Goal: Transaction & Acquisition: Obtain resource

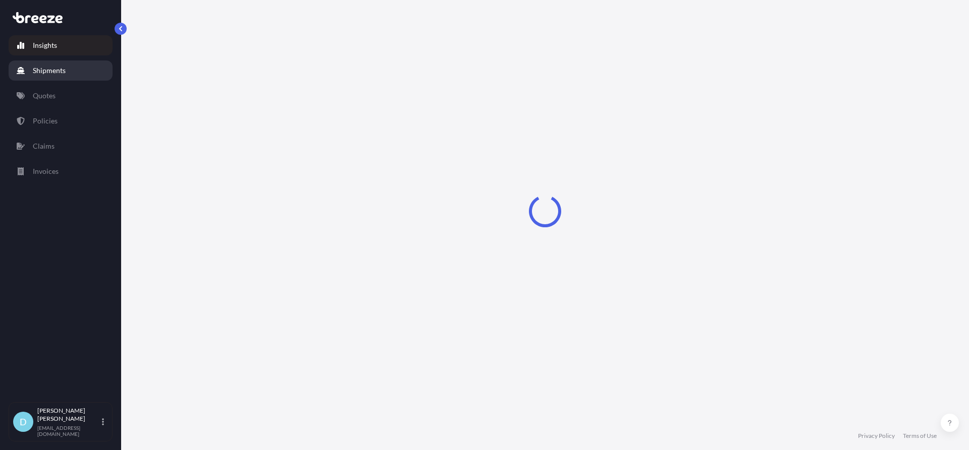
select select "2025"
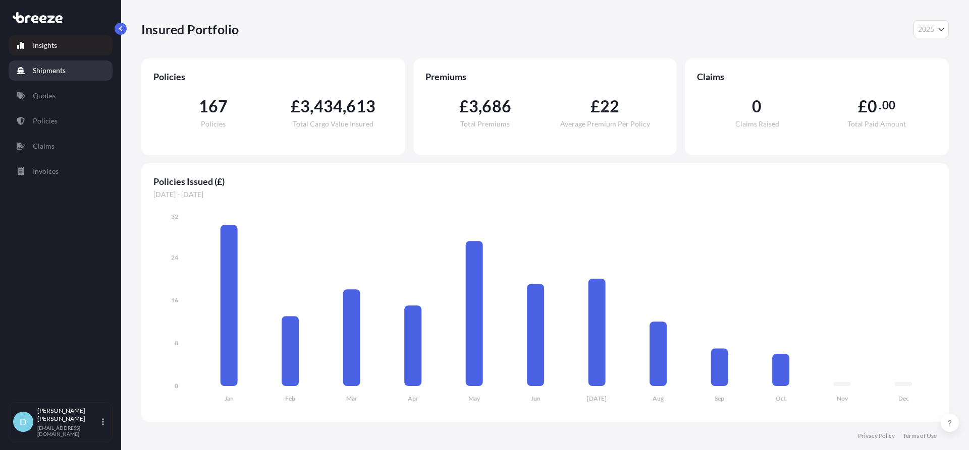
click at [41, 78] on link "Shipments" at bounding box center [61, 71] width 104 height 20
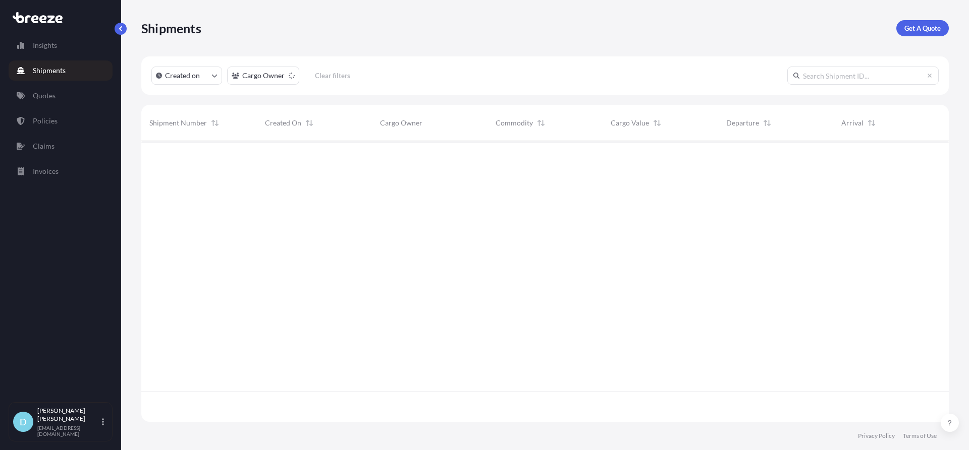
scroll to position [310, 800]
click at [926, 34] on link "Get A Quote" at bounding box center [922, 28] width 52 height 16
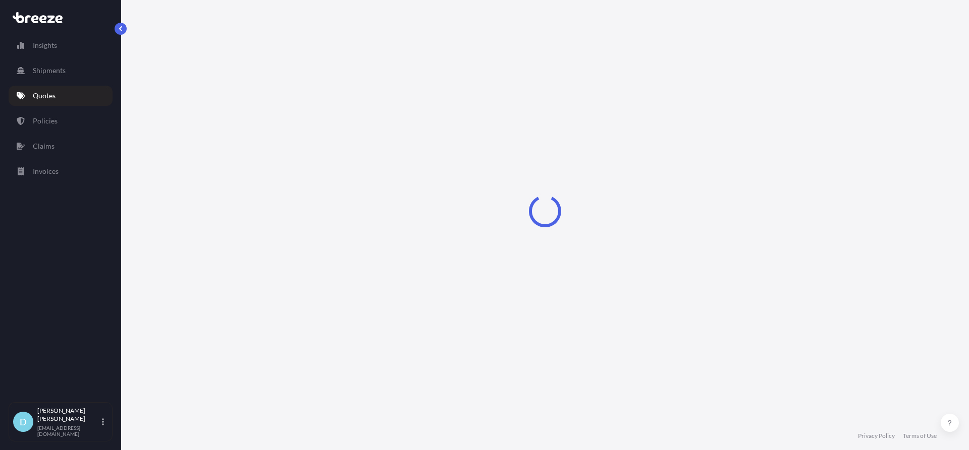
select select "Sea"
select select "1"
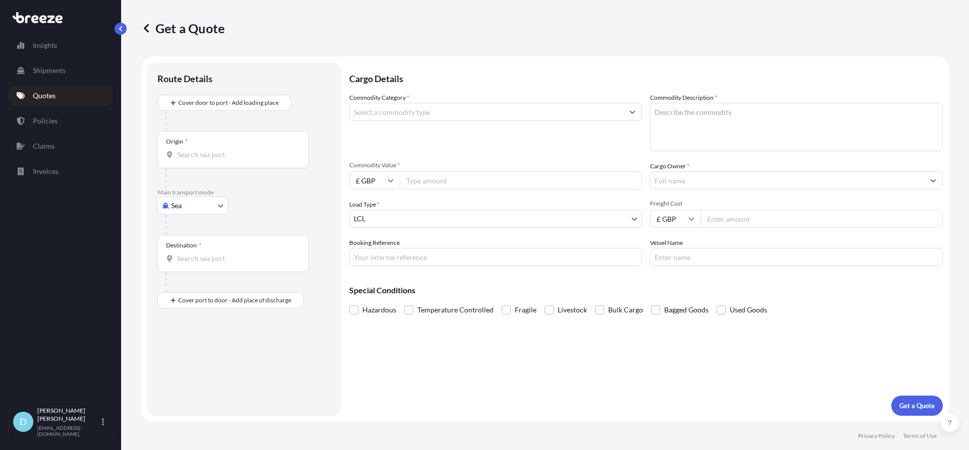
click at [231, 144] on div "Origin *" at bounding box center [232, 149] width 151 height 37
click at [231, 150] on input "Origin *" at bounding box center [236, 155] width 119 height 10
click at [207, 219] on div at bounding box center [247, 225] width 165 height 20
click at [205, 215] on div at bounding box center [247, 225] width 165 height 20
click at [203, 210] on body "0 options available. Insights Shipments Quotes Policies Claims Invoices D [PERS…" at bounding box center [484, 225] width 969 height 450
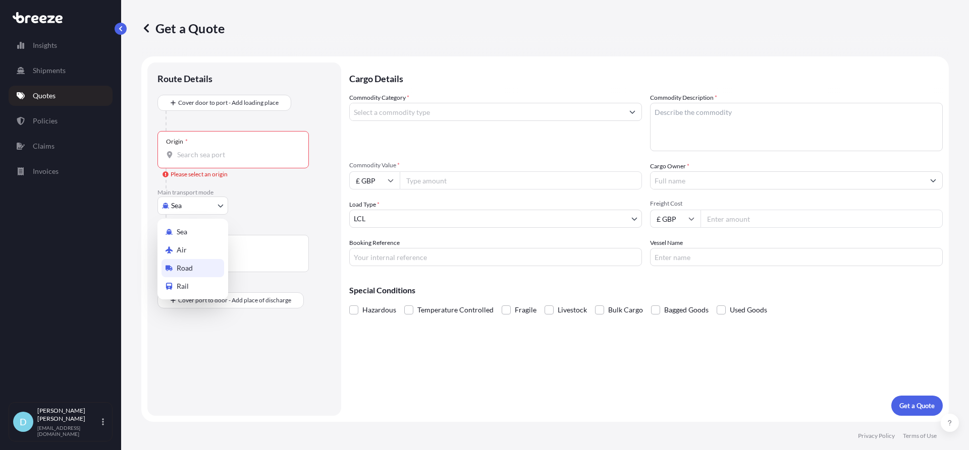
click at [194, 261] on div "Road" at bounding box center [192, 268] width 63 height 18
select select "Road"
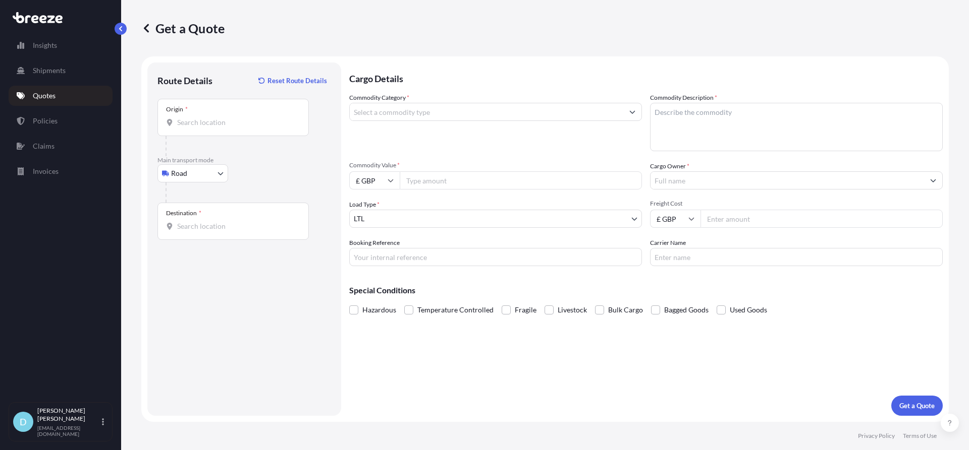
click at [215, 117] on div "Origin *" at bounding box center [232, 117] width 151 height 37
click at [215, 118] on input "Origin *" at bounding box center [236, 123] width 119 height 10
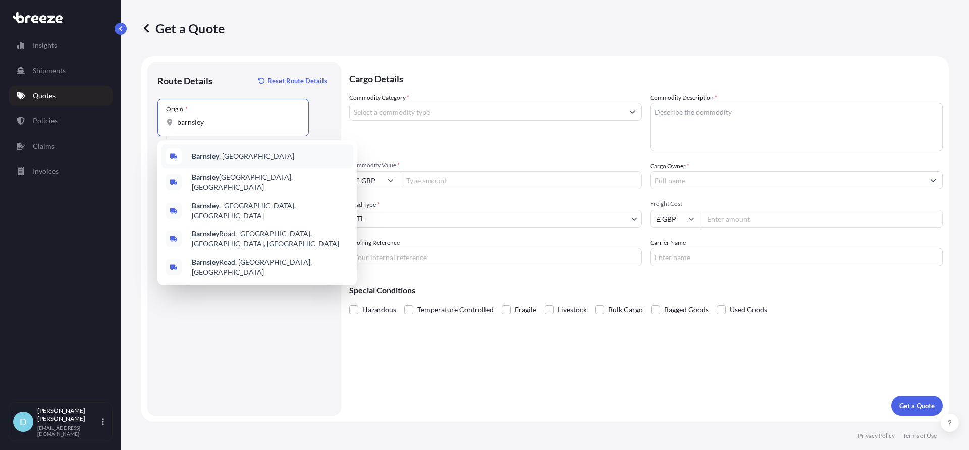
click at [222, 158] on span "Barnsley , [GEOGRAPHIC_DATA]" at bounding box center [243, 156] width 102 height 10
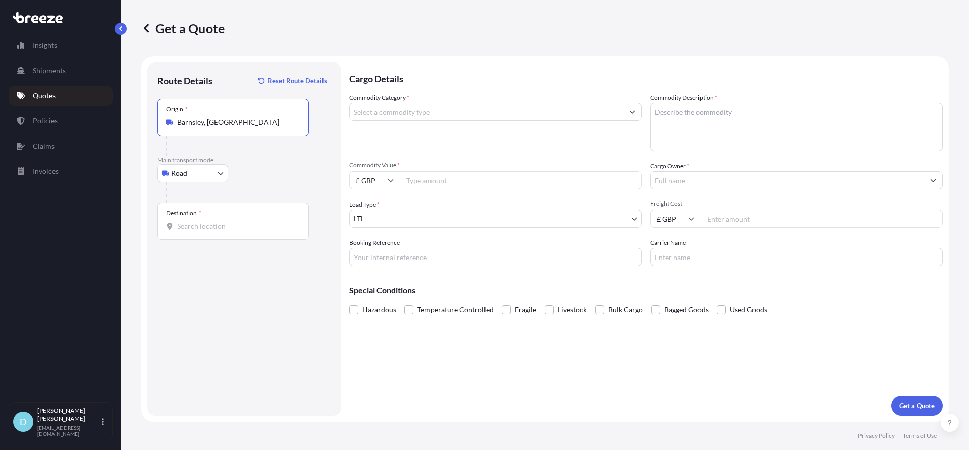
type input "Barnsley, [GEOGRAPHIC_DATA]"
click at [205, 211] on div "Destination *" at bounding box center [232, 221] width 151 height 37
click at [205, 221] on input "Destination *" at bounding box center [236, 226] width 119 height 10
click at [203, 224] on input "Destination *" at bounding box center [236, 226] width 119 height 10
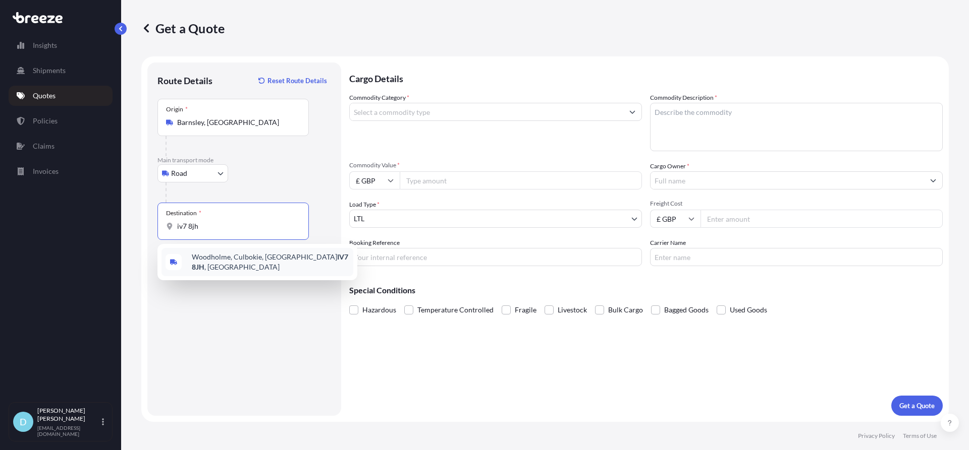
click at [270, 261] on span "[STREET_ADDRESS]" at bounding box center [270, 262] width 157 height 20
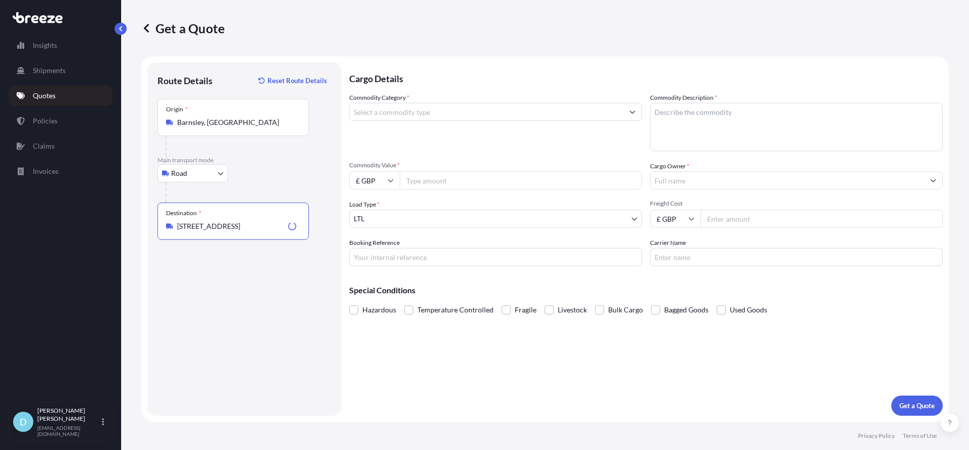
type input "[STREET_ADDRESS]"
click at [457, 120] on input "Commodity Category *" at bounding box center [486, 112] width 273 height 18
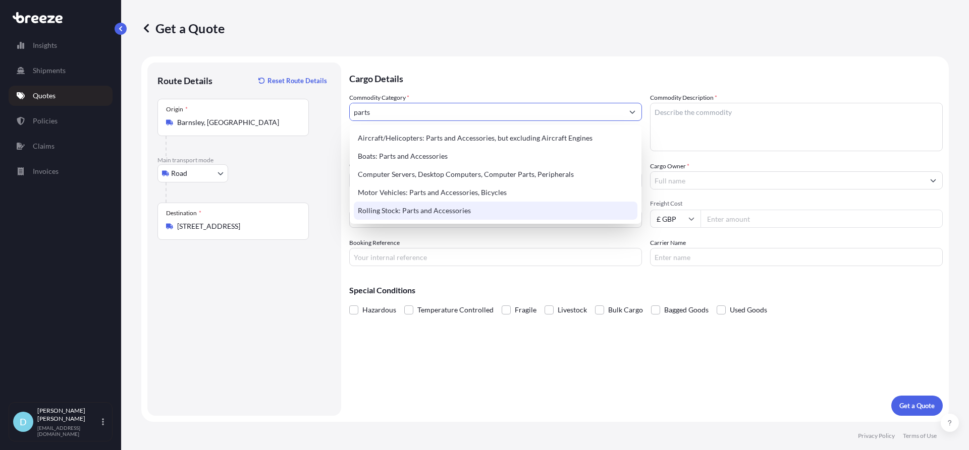
click at [442, 206] on div "Rolling Stock: Parts and Accessories" at bounding box center [495, 211] width 283 height 18
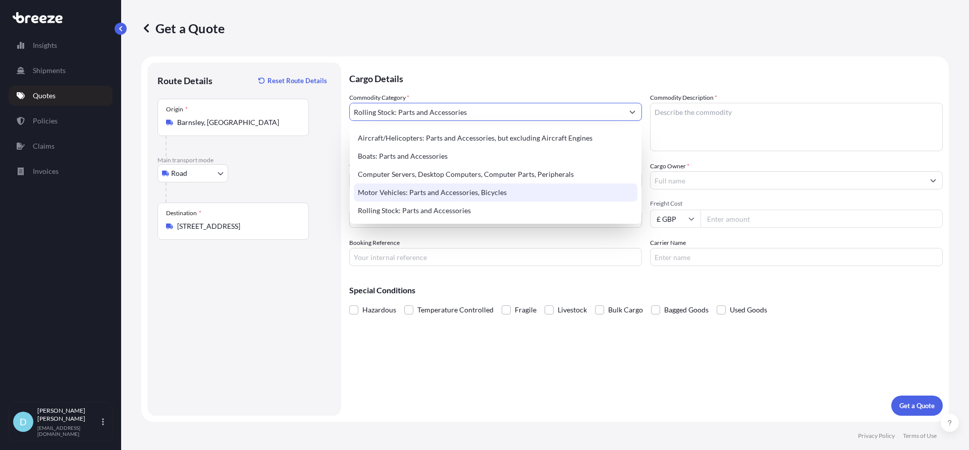
type input "Rolling Stock: Parts and Accessories"
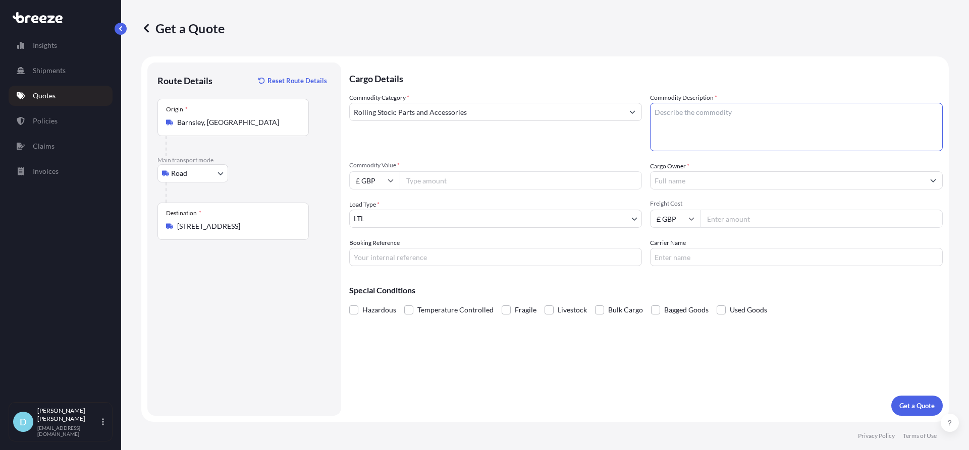
click at [741, 127] on textarea "Commodity Description *" at bounding box center [796, 127] width 293 height 48
type textarea "Display equipment"
click at [450, 186] on input "Commodity Value *" at bounding box center [521, 181] width 242 height 18
type input "150"
drag, startPoint x: 683, startPoint y: 160, endPoint x: 692, endPoint y: 168, distance: 11.8
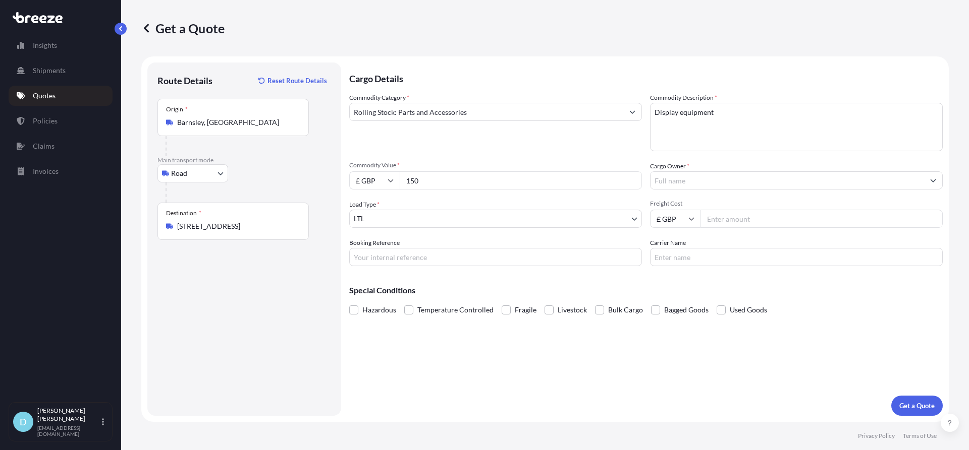
click at [692, 165] on div "Commodity Category * Rolling Stock: Parts and Accessories Commodity Description…" at bounding box center [645, 180] width 593 height 174
click at [692, 174] on div "Cargo Owner *" at bounding box center [796, 175] width 293 height 28
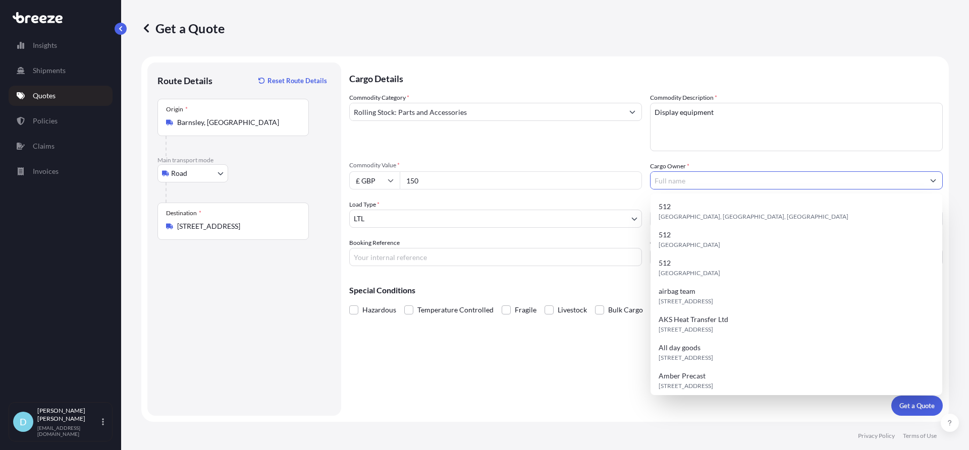
click at [755, 180] on input "Cargo Owner *" at bounding box center [786, 181] width 273 height 18
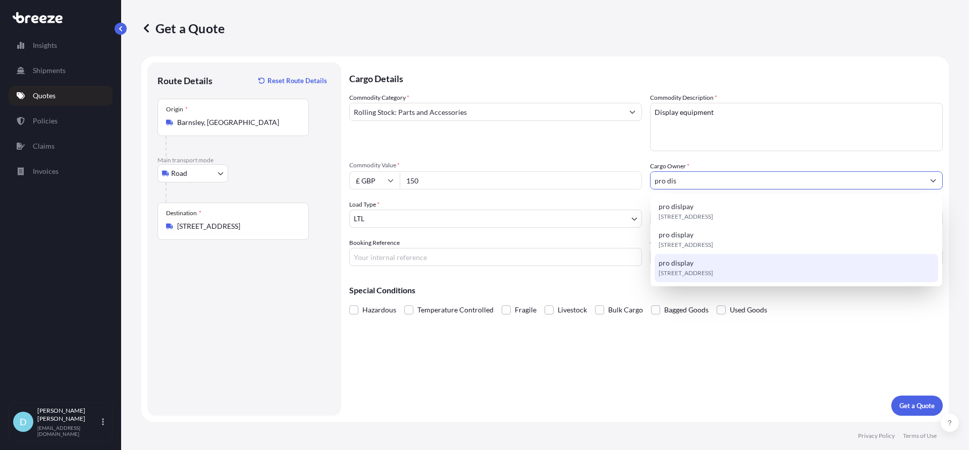
click at [713, 273] on span "[STREET_ADDRESS]" at bounding box center [685, 273] width 54 height 10
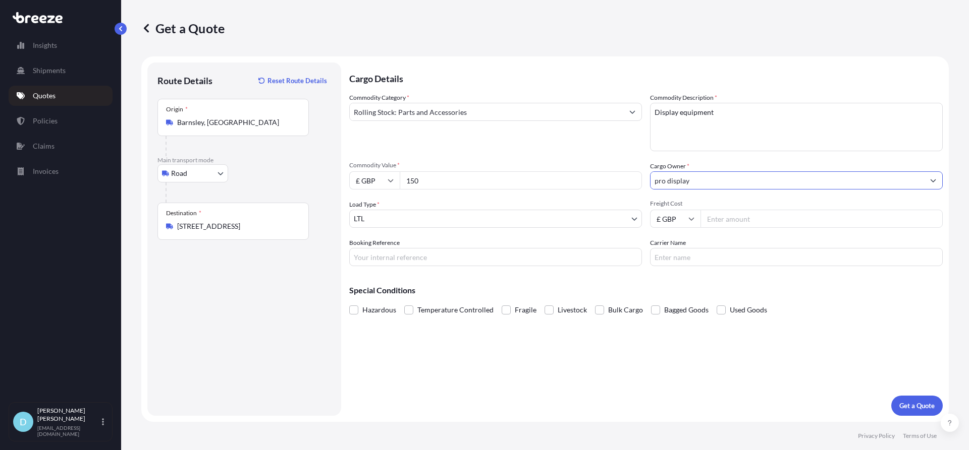
type input "pro display"
click at [473, 262] on input "Booking Reference" at bounding box center [495, 257] width 293 height 18
type input "DO25006008"
click at [904, 412] on button "Get a Quote" at bounding box center [916, 406] width 51 height 20
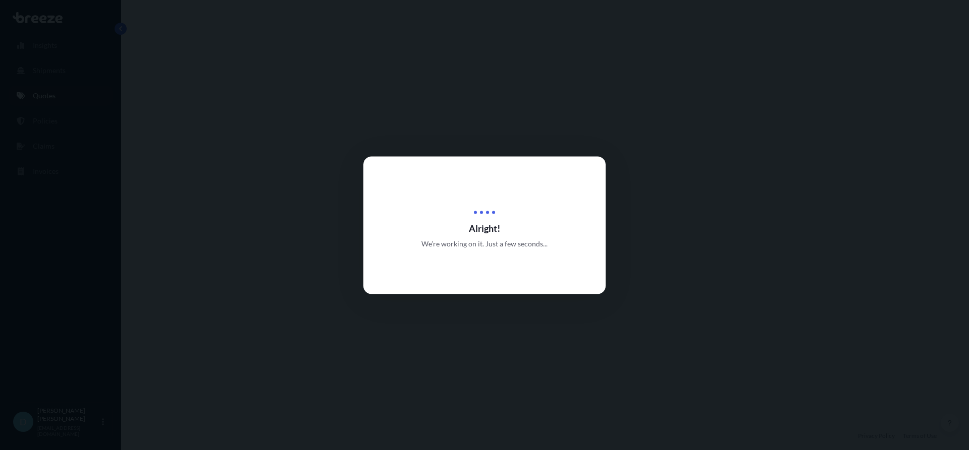
select select "Road"
select select "1"
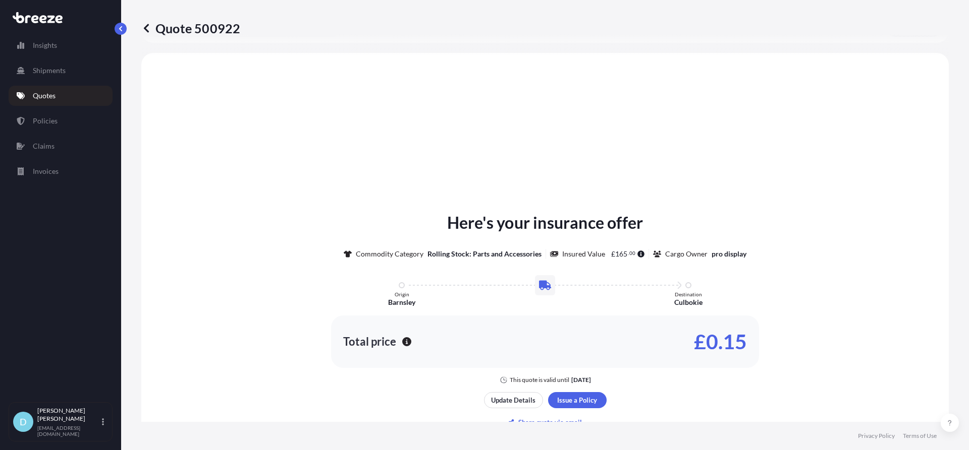
scroll to position [304, 0]
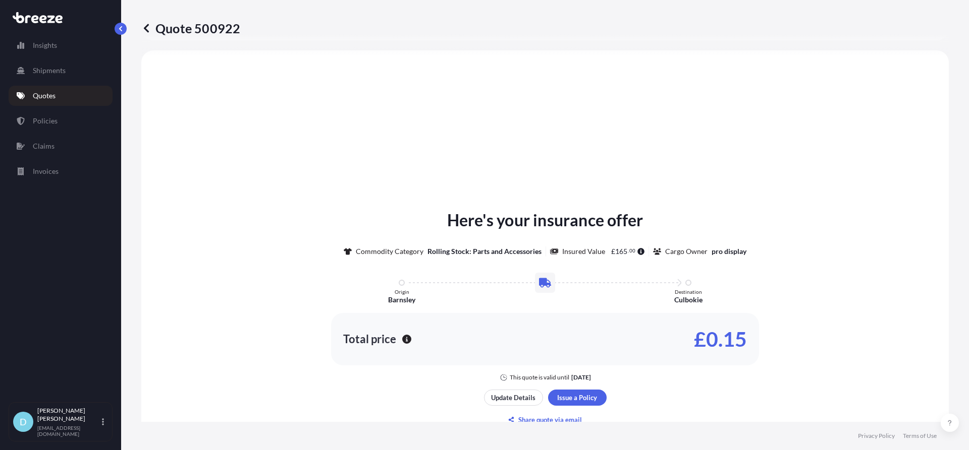
click at [574, 409] on div "Update Details Issue a Policy Share quote via email" at bounding box center [545, 409] width 123 height 38
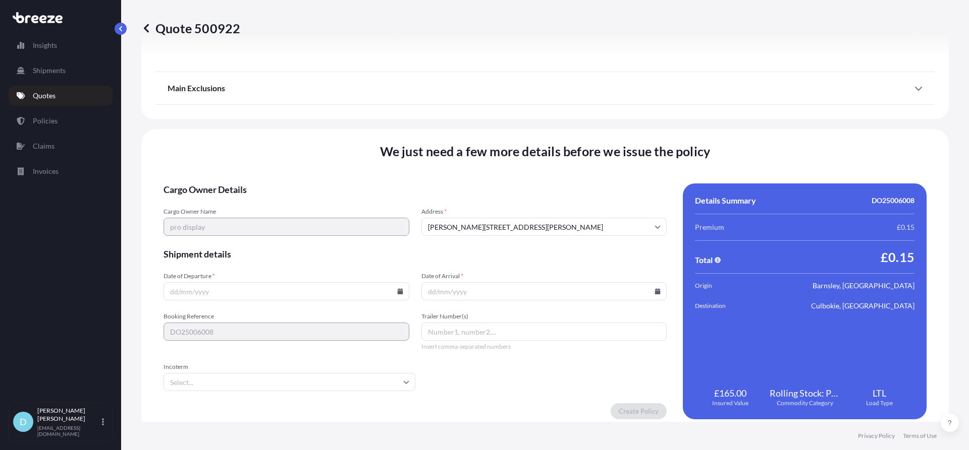
scroll to position [1141, 0]
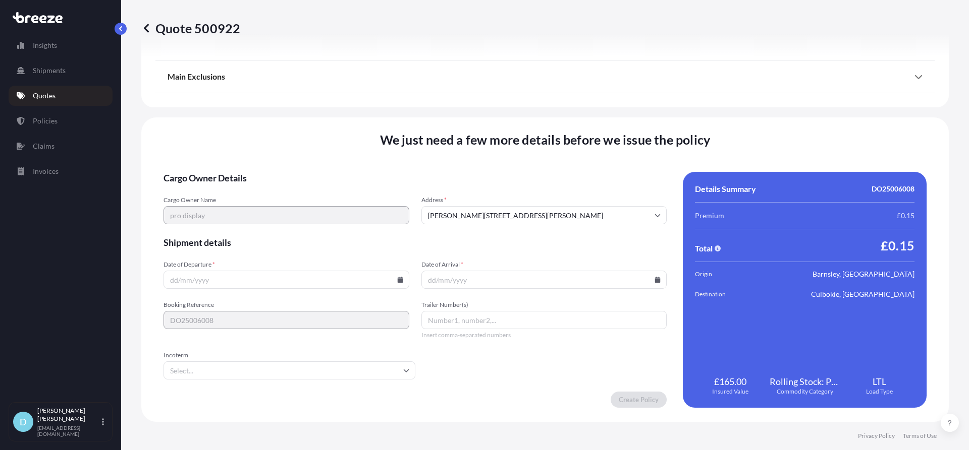
click at [249, 276] on input "Date of Departure *" at bounding box center [286, 280] width 246 height 18
click at [399, 280] on icon at bounding box center [400, 280] width 6 height 6
click at [266, 173] on button "8" at bounding box center [261, 171] width 16 height 16
type input "[DATE]"
click at [496, 297] on form "Cargo Owner Details Cargo Owner Name pro display Address * [STREET_ADDRESS] Shi…" at bounding box center [414, 290] width 503 height 236
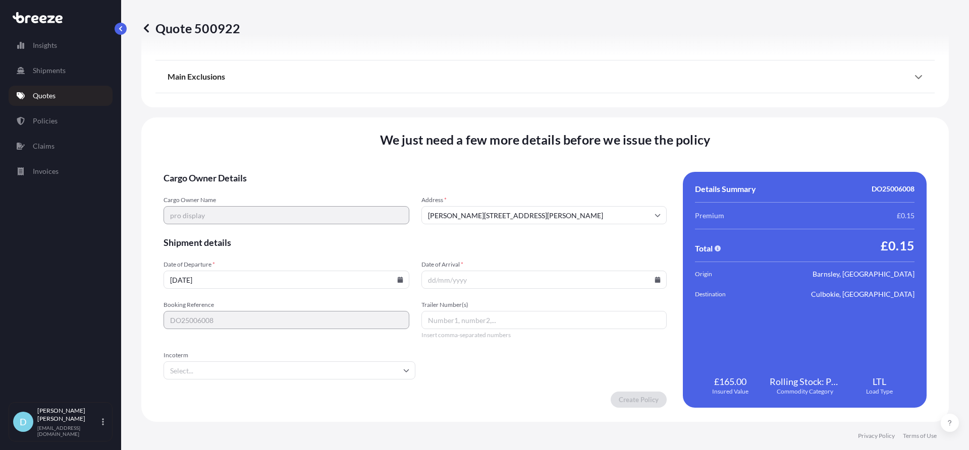
click at [655, 282] on icon at bounding box center [658, 280] width 6 height 6
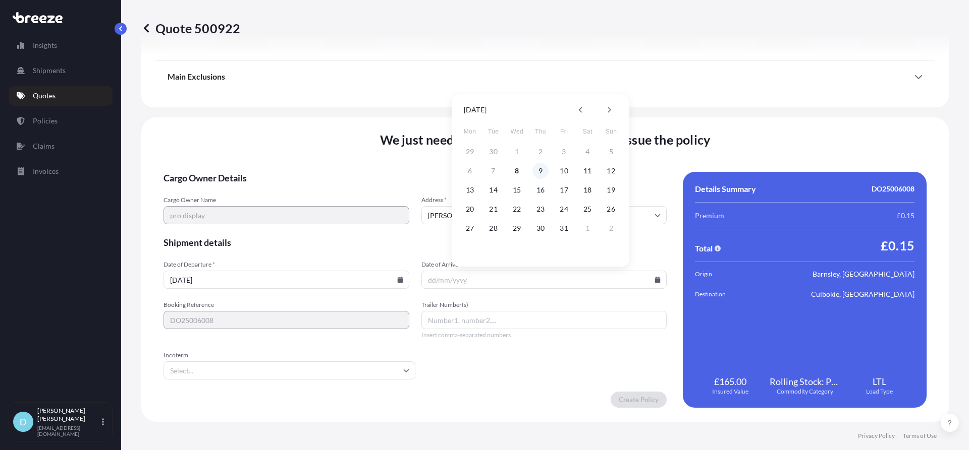
click at [537, 175] on button "9" at bounding box center [540, 171] width 16 height 16
type input "[DATE]"
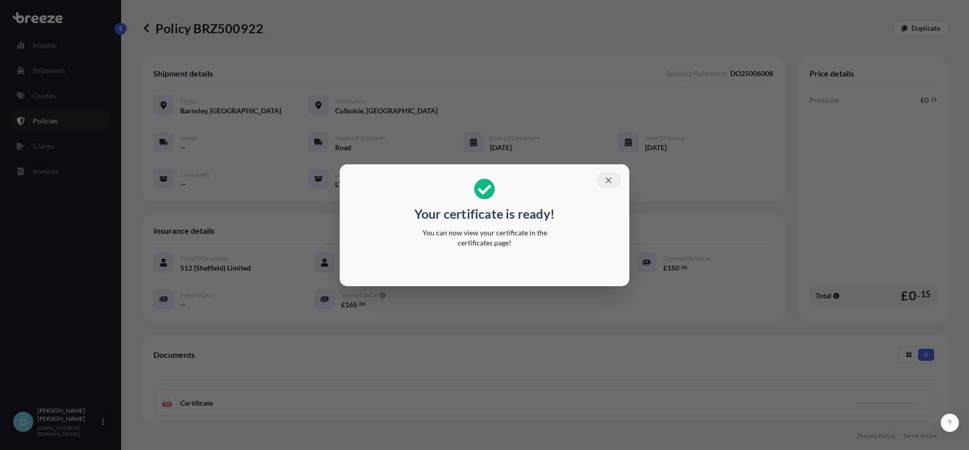
click at [603, 177] on button "button" at bounding box center [608, 181] width 25 height 16
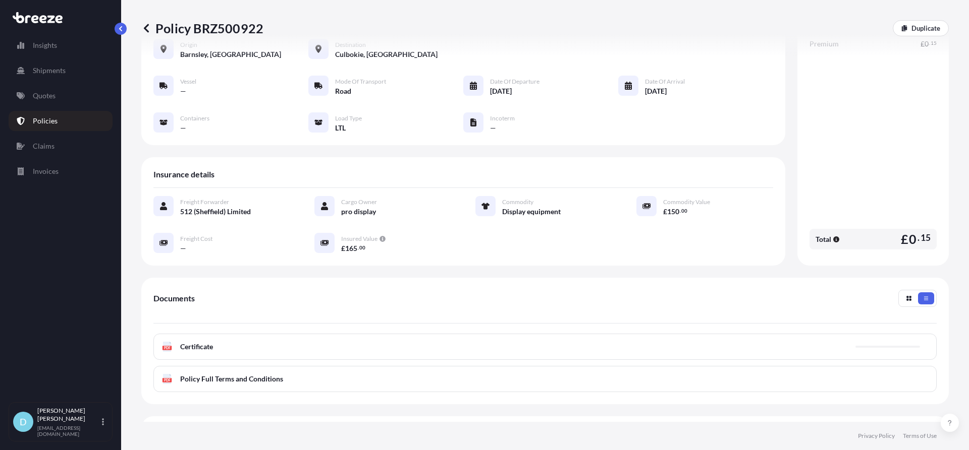
scroll to position [146, 0]
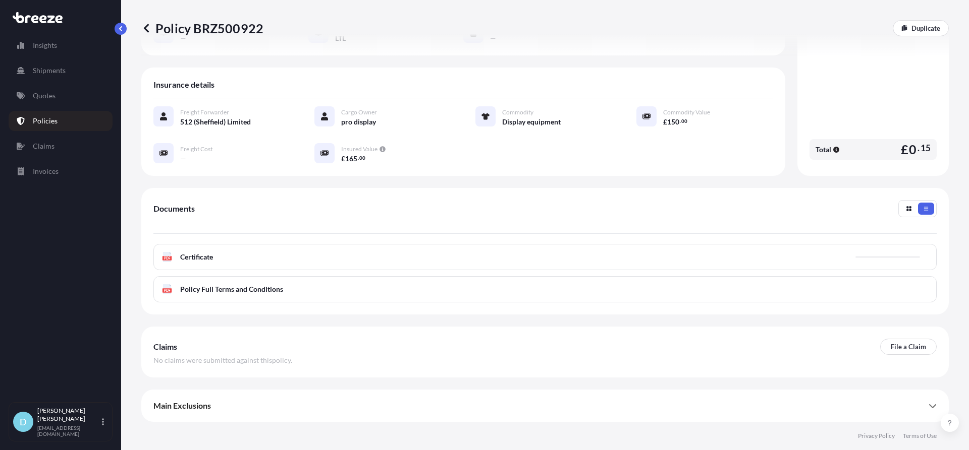
click at [522, 254] on div "PDF Certificate" at bounding box center [544, 257] width 783 height 26
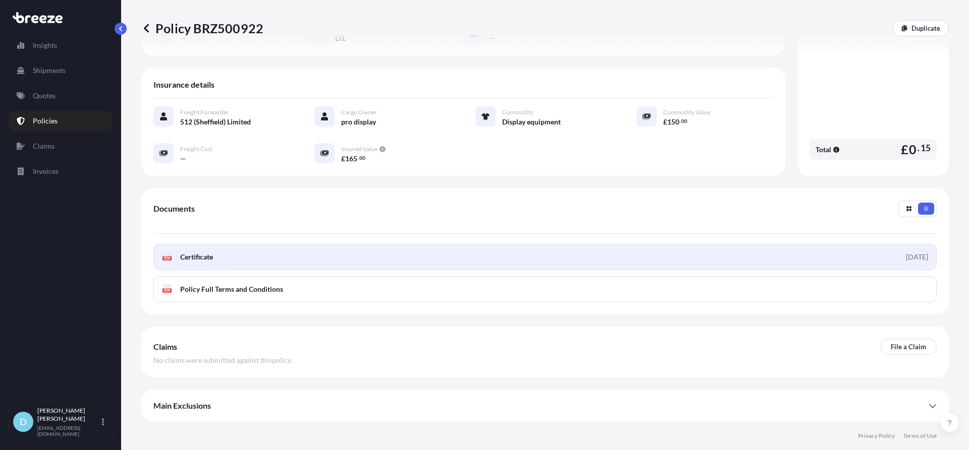
click at [522, 254] on link "PDF Certificate [DATE]" at bounding box center [544, 257] width 783 height 26
